Goal: Complete application form

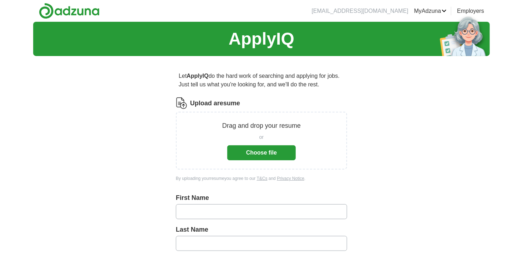
click at [272, 151] on button "Choose file" at bounding box center [261, 152] width 69 height 15
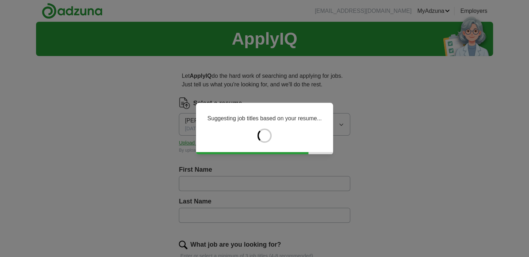
type input "*****"
type input "******"
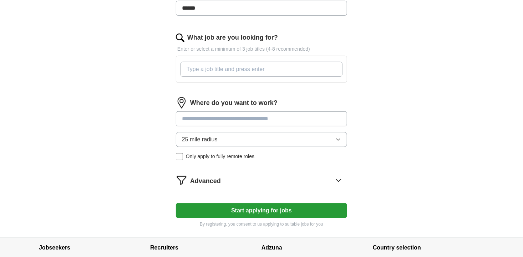
scroll to position [209, 0]
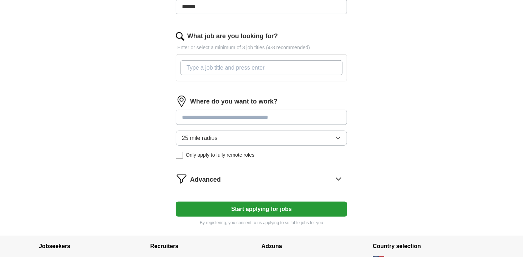
click at [264, 125] on input at bounding box center [261, 117] width 171 height 15
click at [244, 154] on div "Where do you want to work? 25 mile radius Only apply to fully remote roles" at bounding box center [261, 130] width 171 height 69
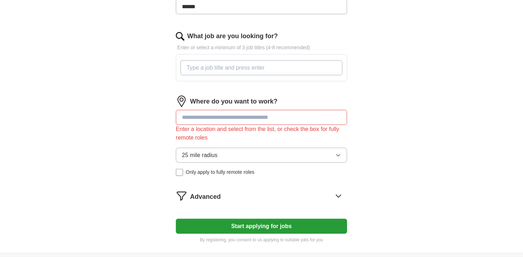
click at [236, 162] on button "25 mile radius" at bounding box center [261, 155] width 171 height 15
click at [238, 125] on input at bounding box center [261, 117] width 171 height 15
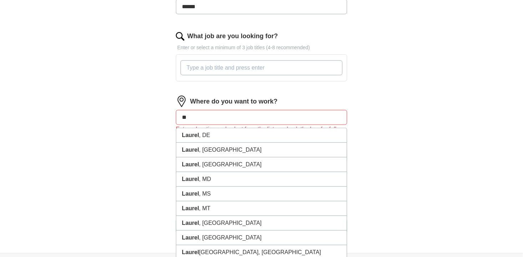
type input "*"
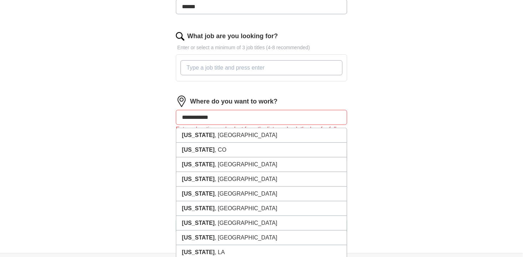
type input "**********"
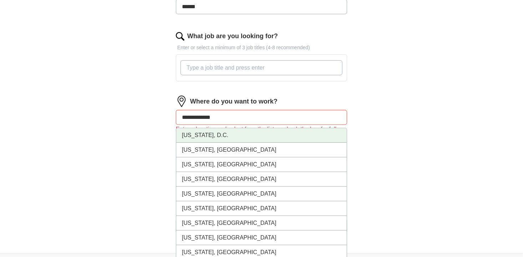
click at [219, 143] on li "[US_STATE], D.C." at bounding box center [261, 135] width 171 height 15
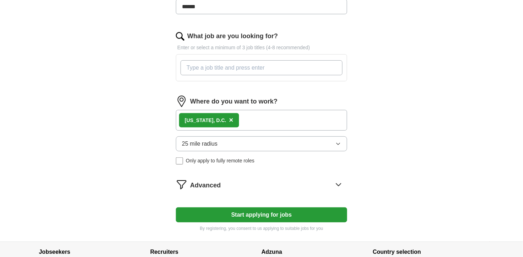
click at [266, 121] on div "Where do you want to work? [US_STATE], D.C. × 25 mile radius Only apply to full…" at bounding box center [261, 133] width 171 height 75
click at [264, 128] on div "[US_STATE], D.C. ×" at bounding box center [261, 120] width 171 height 21
click at [299, 131] on div "[US_STATE], D.C. ×" at bounding box center [261, 120] width 171 height 21
click at [297, 131] on div "[US_STATE], D.C. ×" at bounding box center [261, 120] width 171 height 21
click at [265, 75] on input "What job are you looking for?" at bounding box center [262, 67] width 162 height 15
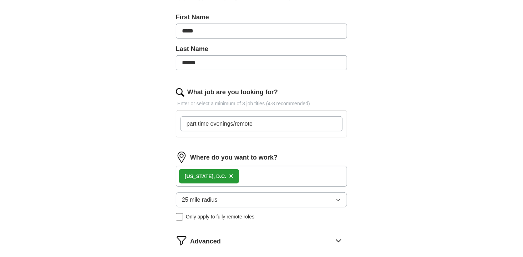
scroll to position [244, 0]
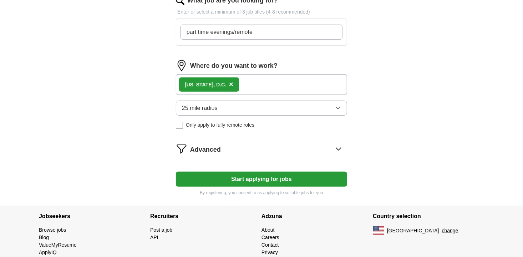
click at [215, 155] on div "Advanced" at bounding box center [268, 148] width 157 height 11
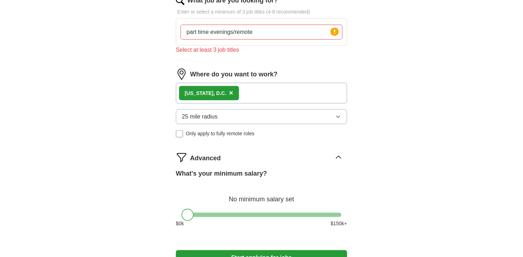
drag, startPoint x: 212, startPoint y: 39, endPoint x: 121, endPoint y: 29, distance: 92.3
click at [121, 29] on div "ApplyIQ Let ApplyIQ do the hard work of searching and applying for jobs. Just t…" at bounding box center [261, 31] width 457 height 507
click at [276, 40] on input "part time evenings/remote" at bounding box center [262, 32] width 162 height 15
type input "part time evenings"
click at [395, 105] on div "ApplyIQ Let ApplyIQ do the hard work of searching and applying for jobs. Just t…" at bounding box center [261, 31] width 457 height 507
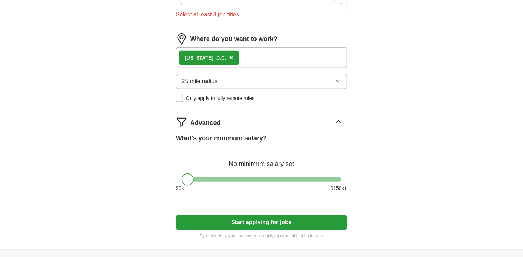
scroll to position [280, 0]
click at [228, 181] on div at bounding box center [262, 179] width 160 height 4
